Goal: Check status

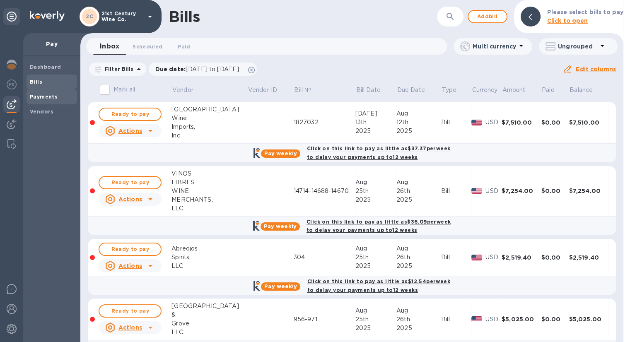
click at [49, 94] on b "Payments" at bounding box center [44, 97] width 28 height 6
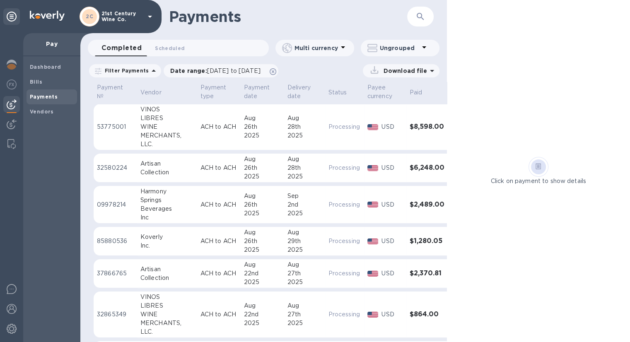
click at [154, 170] on div "Collection" at bounding box center [166, 172] width 53 height 9
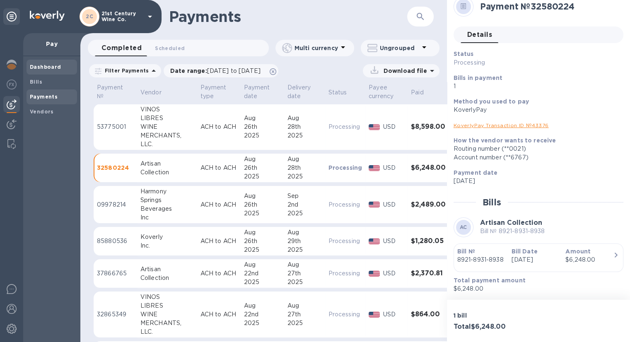
click at [48, 64] on b "Dashboard" at bounding box center [45, 67] width 31 height 6
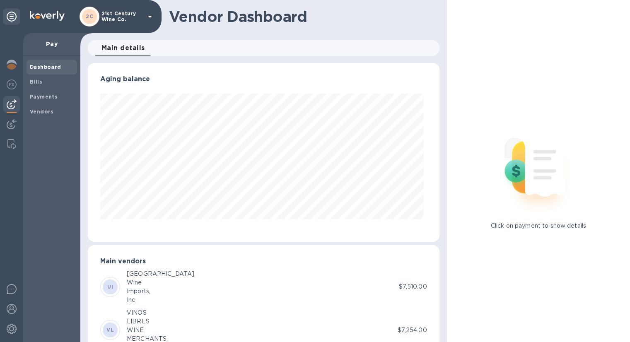
scroll to position [179, 348]
click at [12, 61] on img at bounding box center [12, 65] width 10 height 10
